Goal: Task Accomplishment & Management: Use online tool/utility

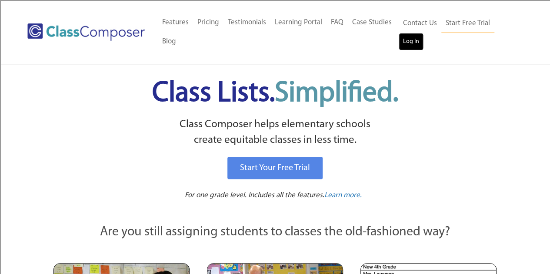
click at [410, 40] on link "Log In" at bounding box center [411, 41] width 25 height 17
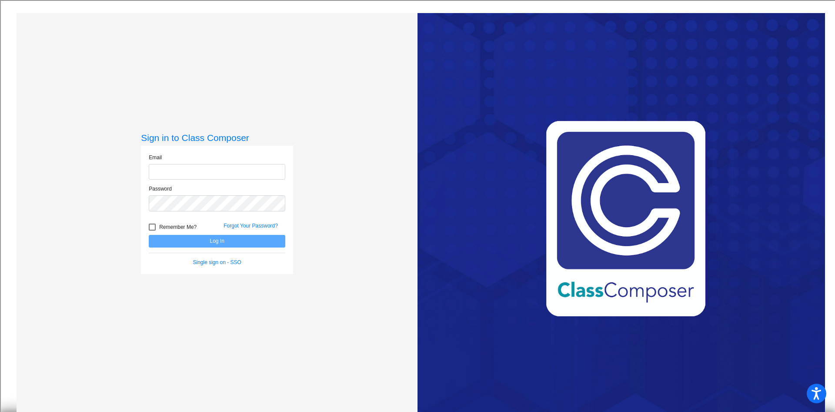
type input "mmcever@csisd.org"
click at [205, 244] on button "Log In" at bounding box center [217, 241] width 137 height 13
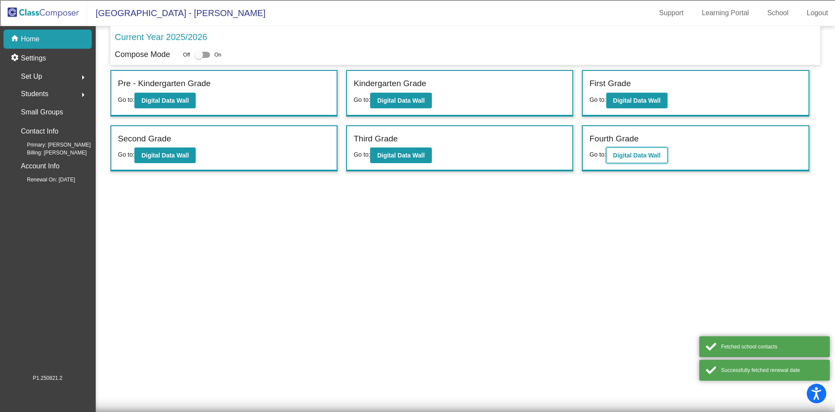
click at [641, 154] on b "Digital Data Wall" at bounding box center [636, 155] width 47 height 7
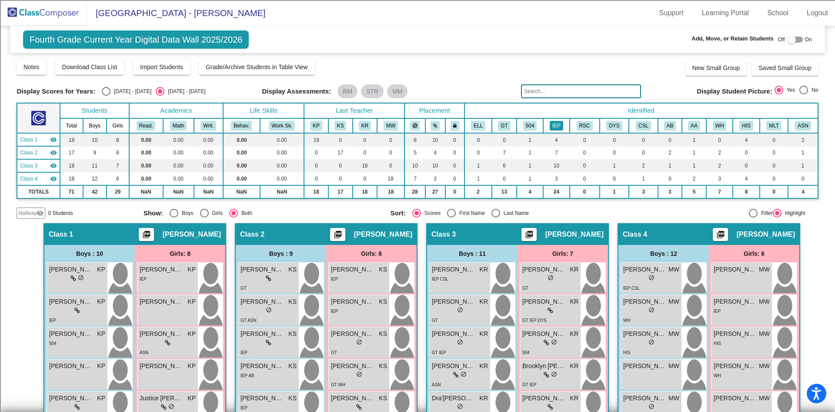
click at [555, 125] on button "IEP" at bounding box center [556, 126] width 13 height 10
